Goal: Task Accomplishment & Management: Manage account settings

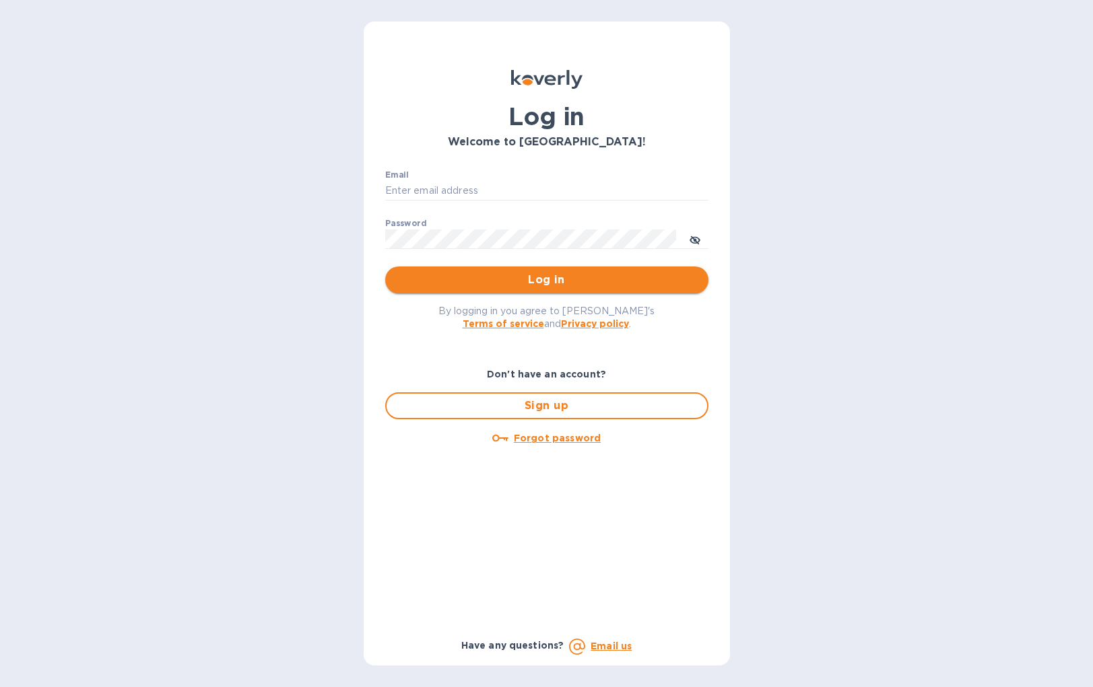
type input "[EMAIL_ADDRESS][DOMAIN_NAME]"
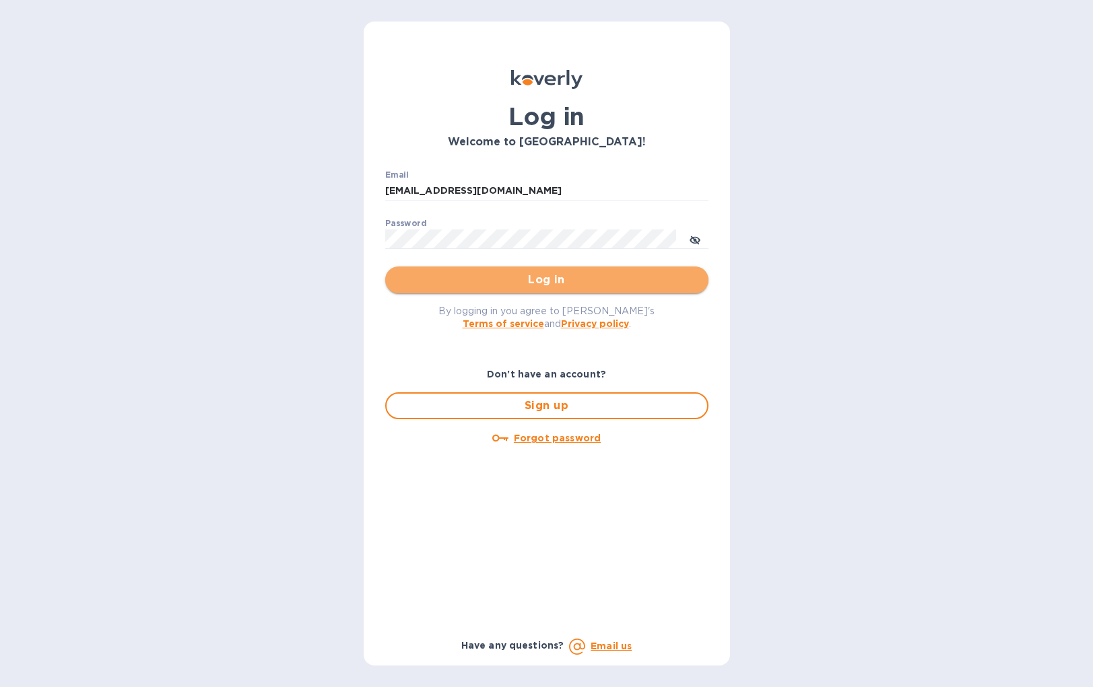
click at [481, 288] on span "Log in" at bounding box center [547, 280] width 302 height 16
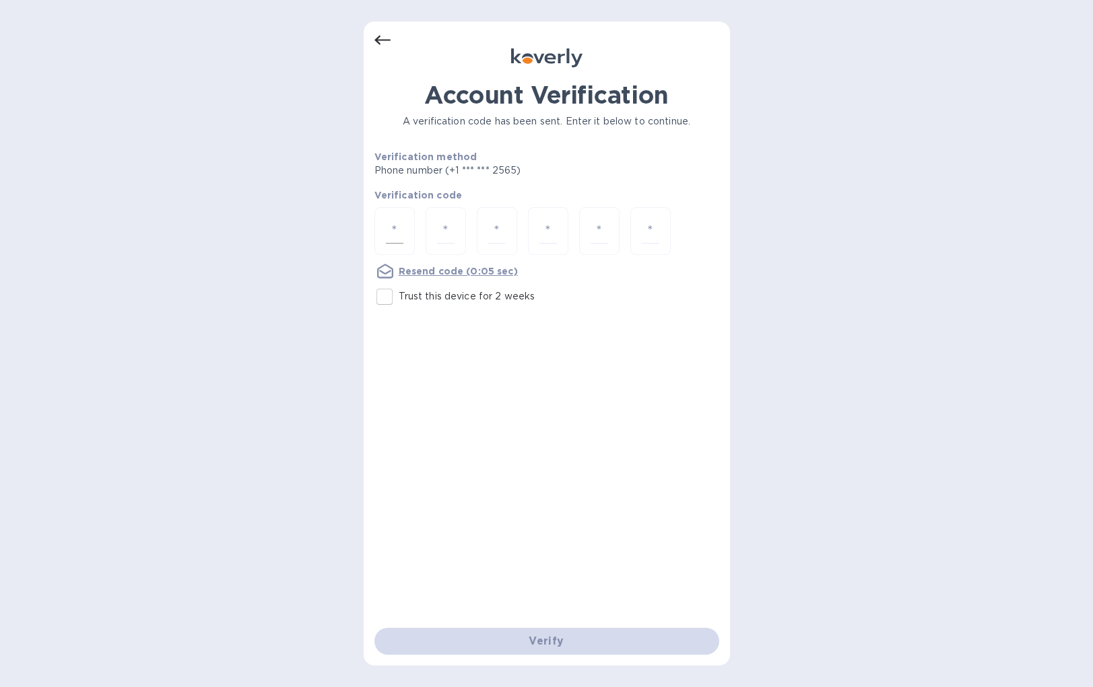
click at [407, 232] on div at bounding box center [394, 231] width 40 height 48
type input "2"
type input "1"
type input "7"
type input "5"
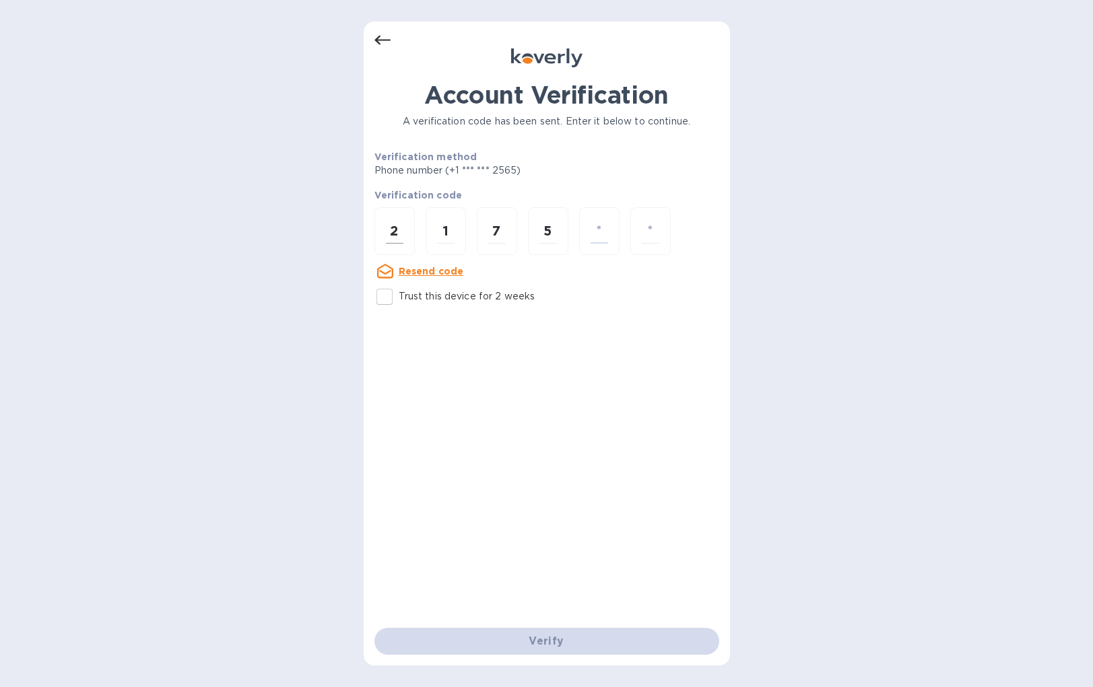
type input "6"
type input "7"
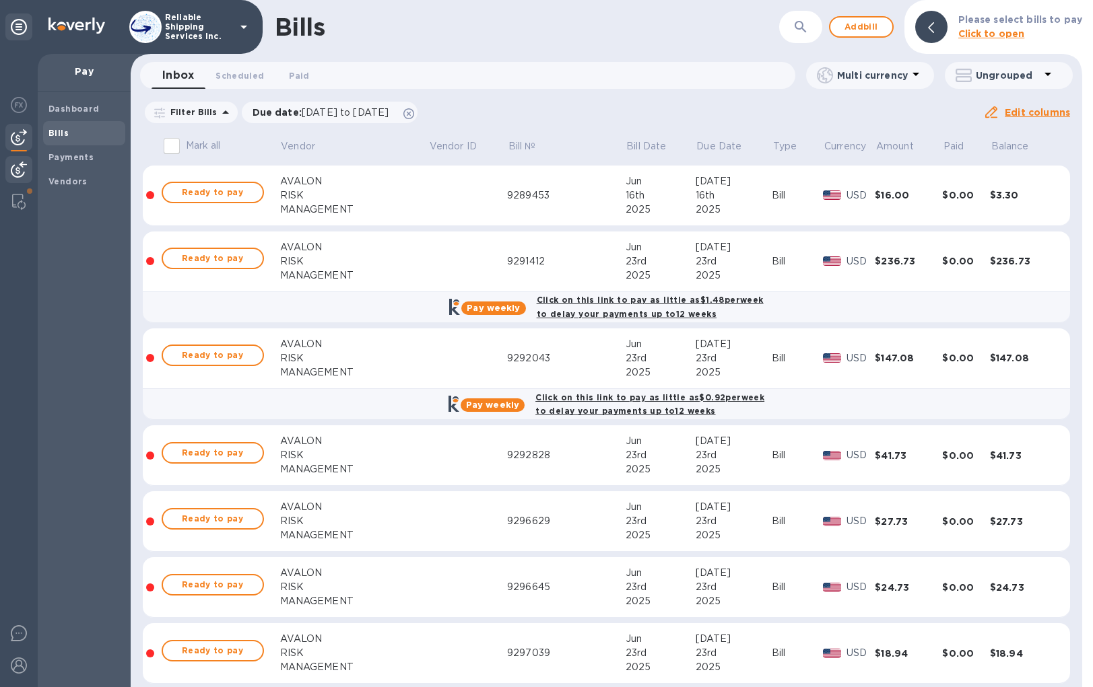
click at [11, 172] on img at bounding box center [19, 170] width 16 height 16
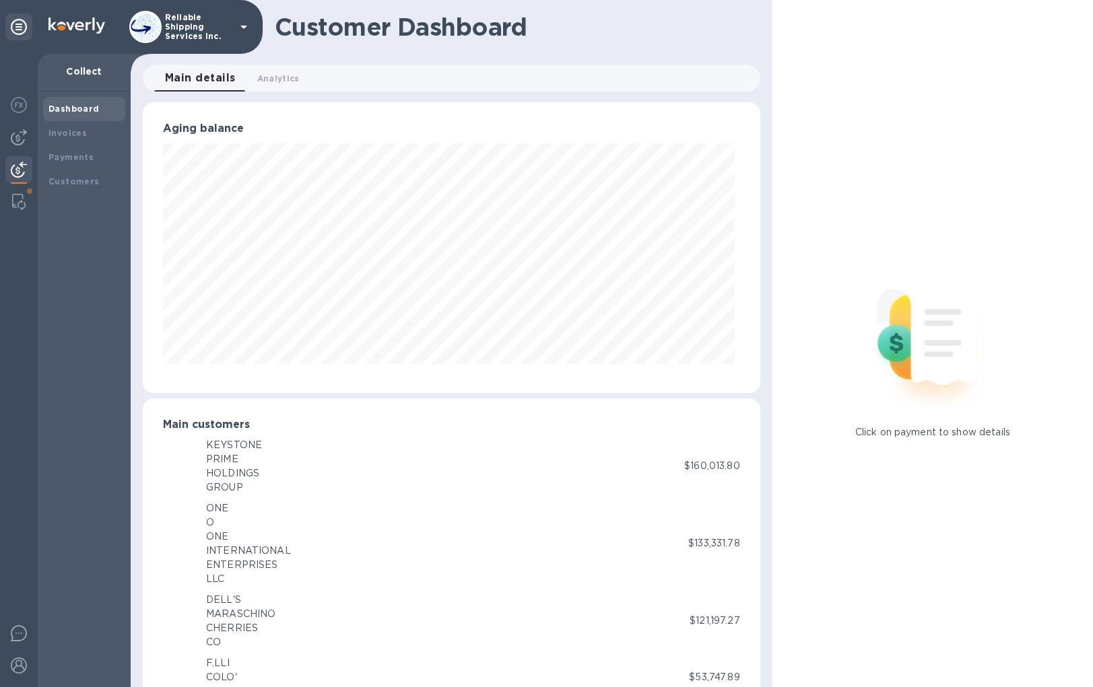
scroll to position [672954, 672633]
